Goal: Transaction & Acquisition: Subscribe to service/newsletter

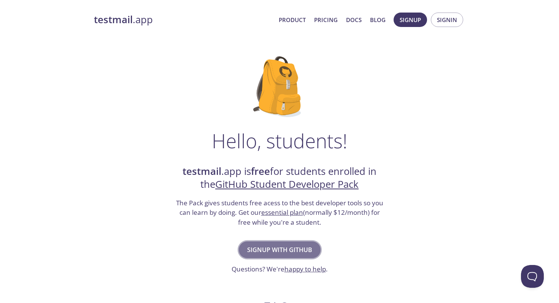
click at [256, 257] on button "Signup with GitHub" at bounding box center [280, 249] width 82 height 17
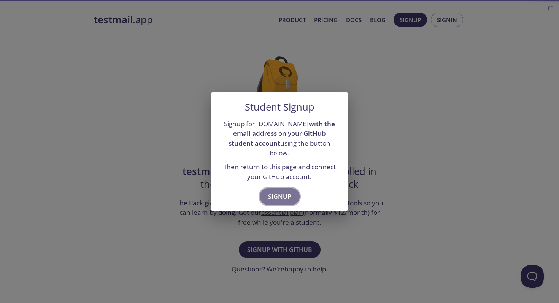
click at [294, 189] on button "Signup" at bounding box center [280, 196] width 40 height 17
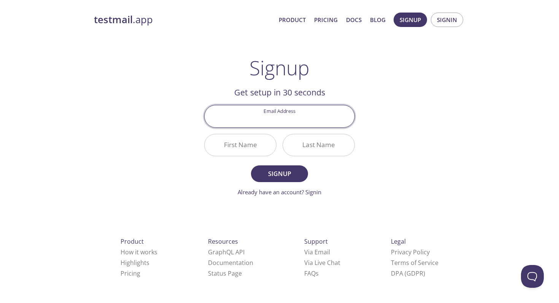
click at [289, 116] on input "Email Address" at bounding box center [279, 116] width 150 height 22
click at [223, 139] on input "First Name" at bounding box center [239, 145] width 71 height 22
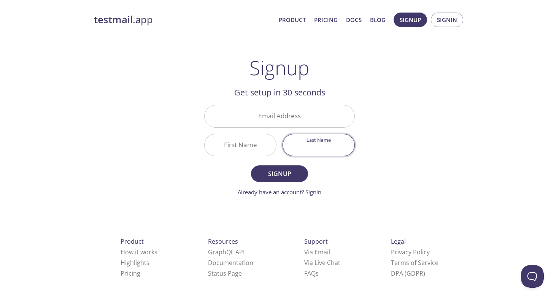
click at [326, 148] on input "Last Name" at bounding box center [318, 145] width 71 height 22
click at [323, 114] on input "Email Address" at bounding box center [279, 116] width 150 height 22
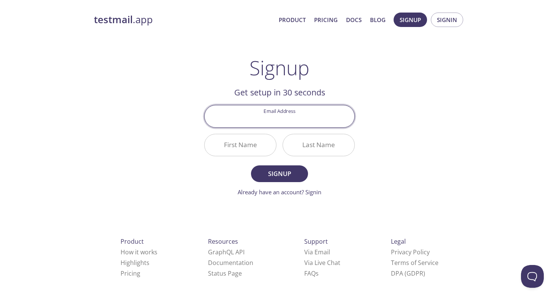
click at [407, 72] on div "testmail .app Product Pricing Docs Blog Signup Signin Signup Get setup in 30 se…" at bounding box center [279, 182] width 389 height 349
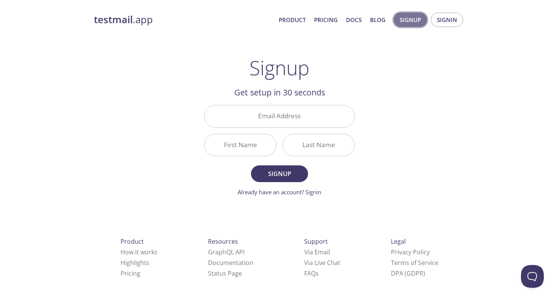
click at [418, 25] on button "Signup" at bounding box center [409, 20] width 33 height 14
